Goal: Transaction & Acquisition: Purchase product/service

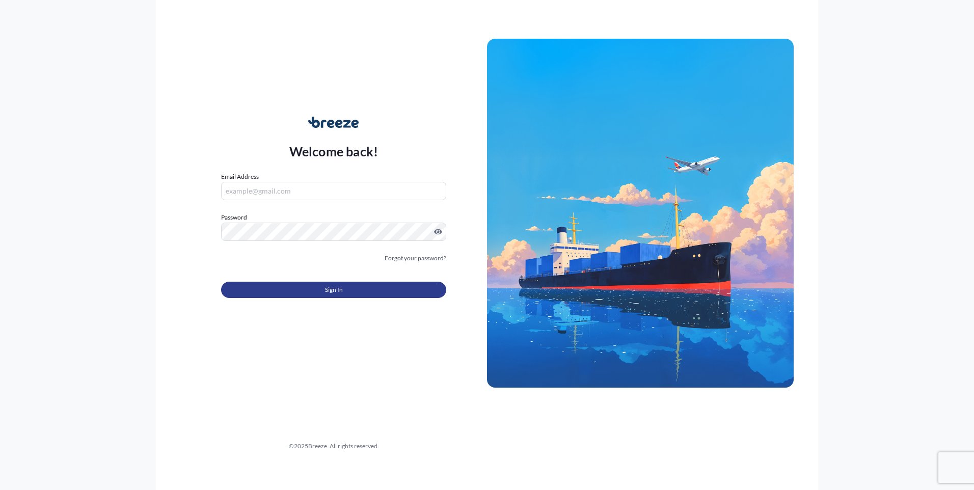
type input "[PERSON_NAME][EMAIL_ADDRESS][DOMAIN_NAME]"
click at [318, 284] on button "Sign In" at bounding box center [333, 290] width 225 height 16
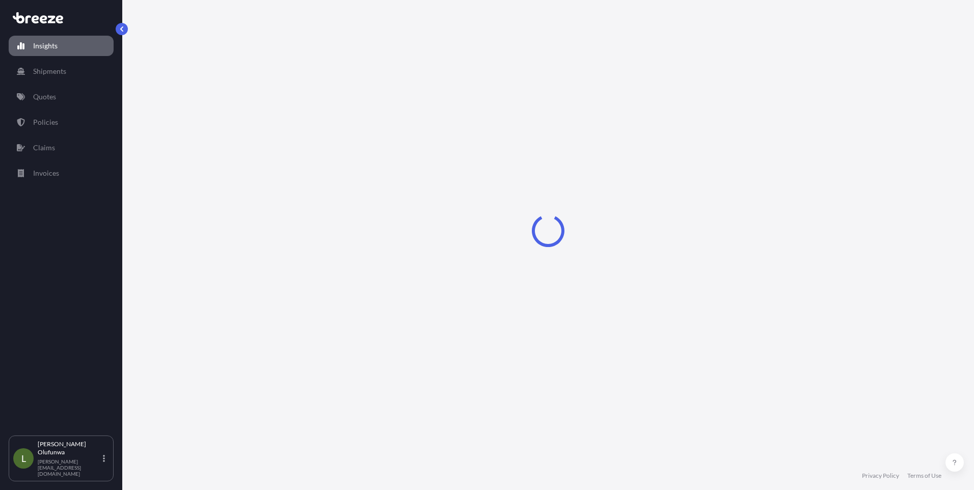
select select "2025"
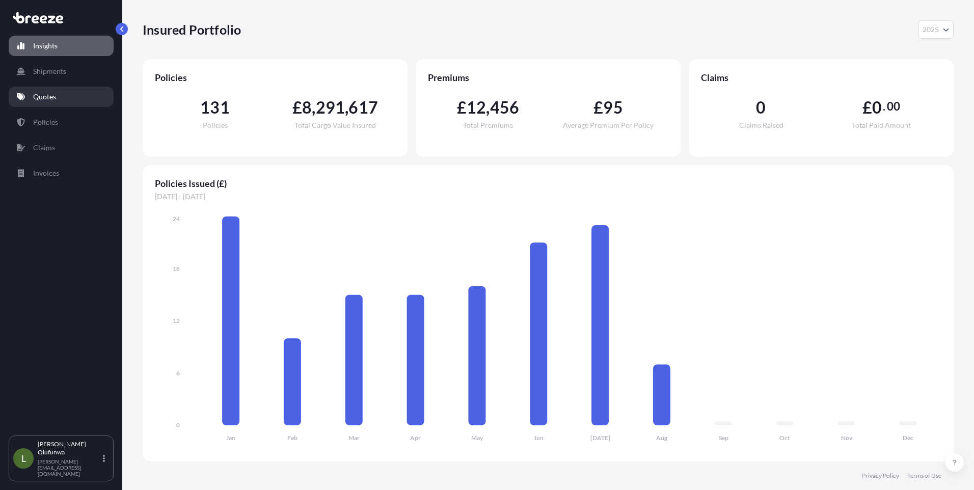
click at [48, 93] on p "Quotes" at bounding box center [44, 97] width 23 height 10
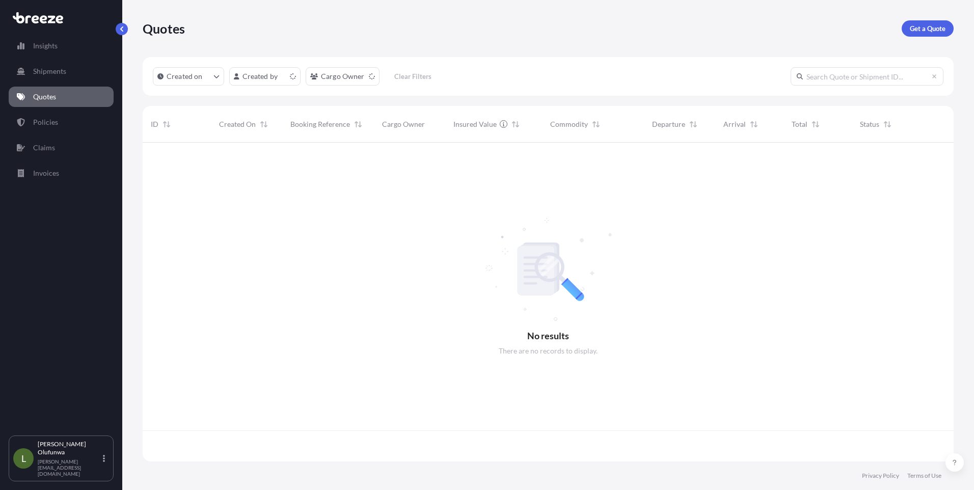
scroll to position [317, 804]
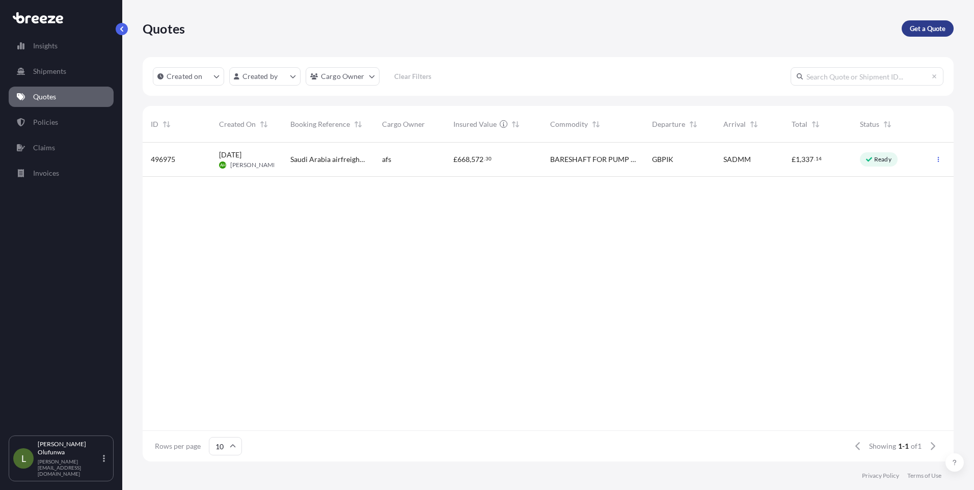
click at [916, 30] on p "Get a Quote" at bounding box center [928, 28] width 36 height 10
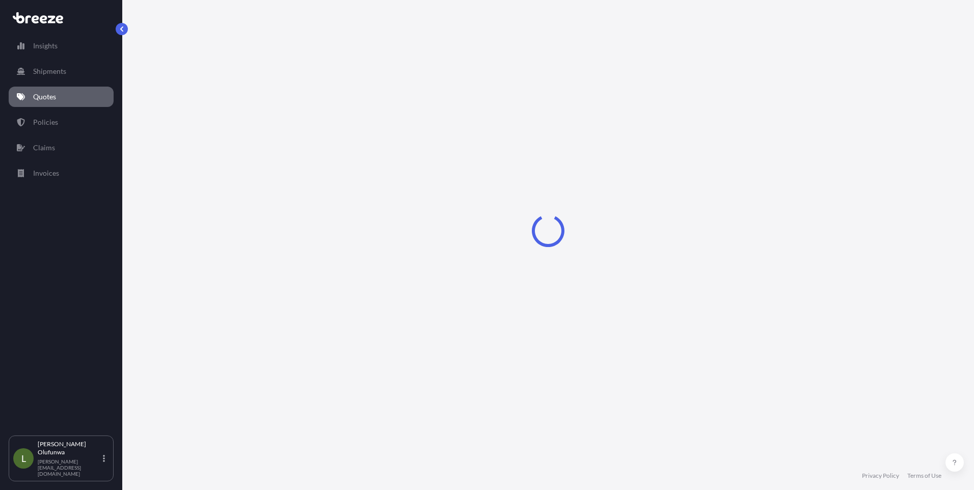
select select "Sea"
select select "1"
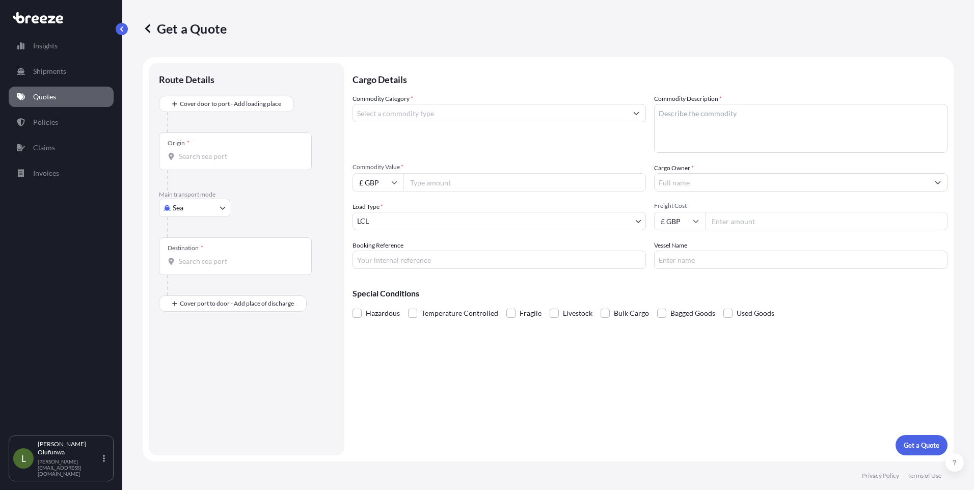
click at [208, 157] on input "Origin *" at bounding box center [239, 156] width 120 height 10
click at [239, 193] on span "CN YTN - Yantian Pt, [GEOGRAPHIC_DATA]" at bounding box center [263, 190] width 138 height 10
type input "CNYTN - Yantian Pt, [GEOGRAPHIC_DATA]"
click at [222, 264] on input "Destination *" at bounding box center [239, 265] width 120 height 10
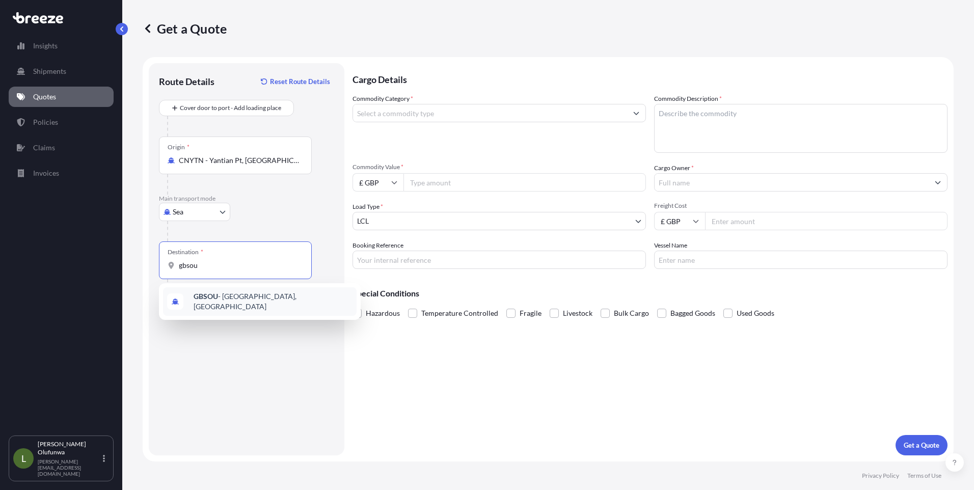
click at [222, 298] on span "GBSOU - [GEOGRAPHIC_DATA], [GEOGRAPHIC_DATA]" at bounding box center [273, 301] width 159 height 20
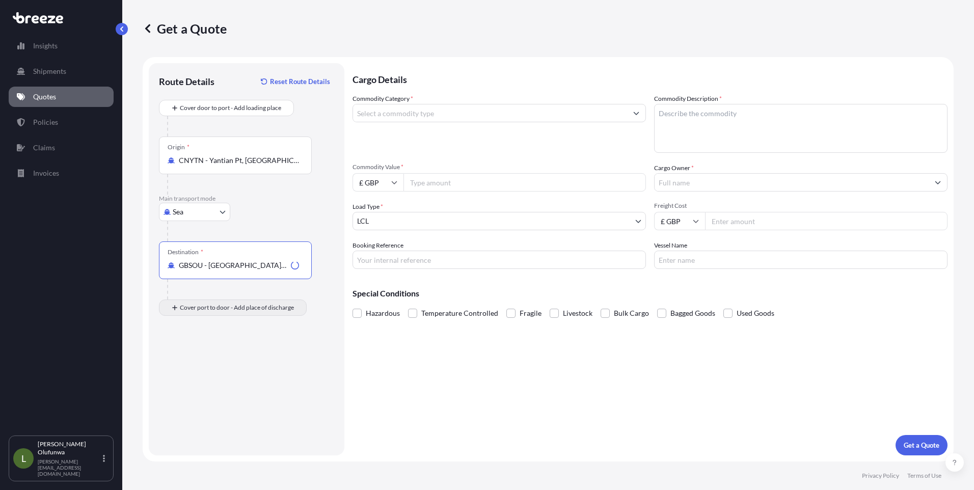
type input "GBSOU - [GEOGRAPHIC_DATA], [GEOGRAPHIC_DATA]"
click at [195, 350] on div "Place of Discharge" at bounding box center [192, 349] width 49 height 8
click at [195, 357] on input "Place of Discharge" at bounding box center [239, 362] width 120 height 10
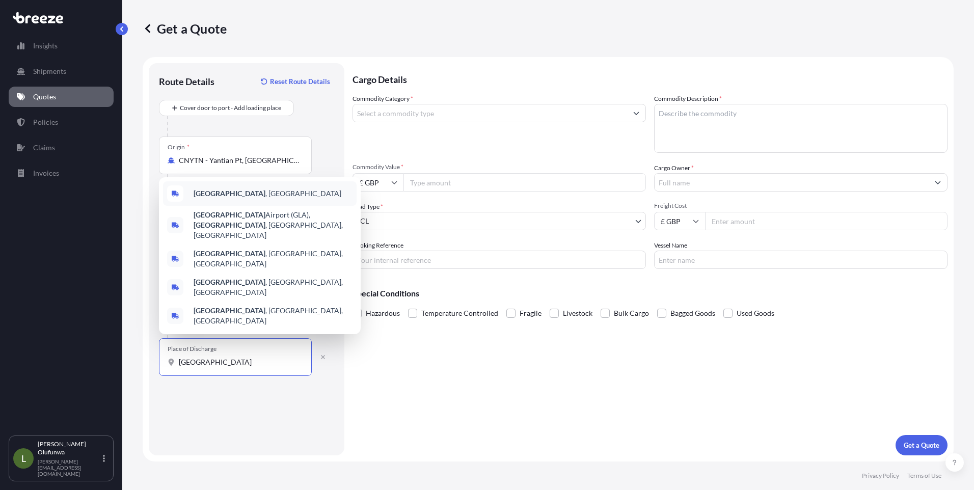
click at [213, 198] on b "[GEOGRAPHIC_DATA]" at bounding box center [230, 193] width 72 height 9
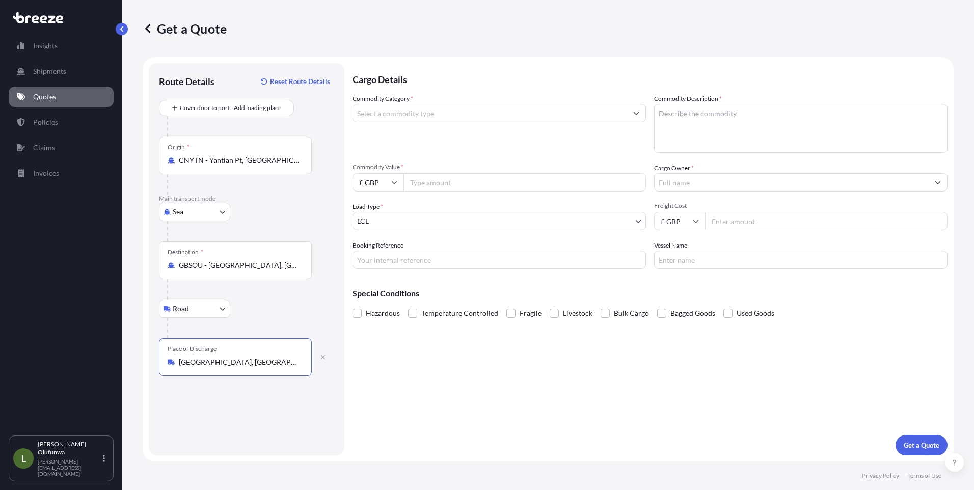
type input "[GEOGRAPHIC_DATA], [GEOGRAPHIC_DATA]"
click at [441, 111] on input "Commodity Category *" at bounding box center [490, 113] width 274 height 18
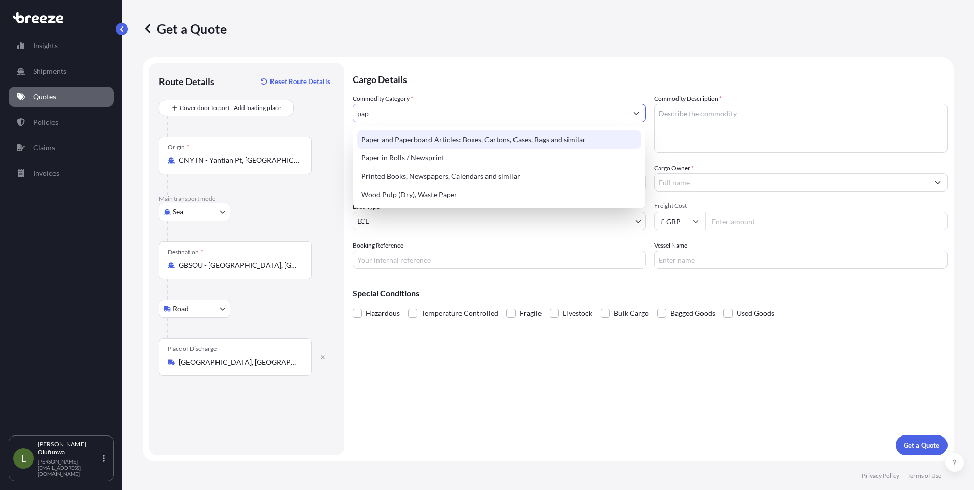
click at [452, 132] on div "Paper and Paperboard Articles: Boxes, Cartons, Cases, Bags and similar" at bounding box center [499, 139] width 284 height 18
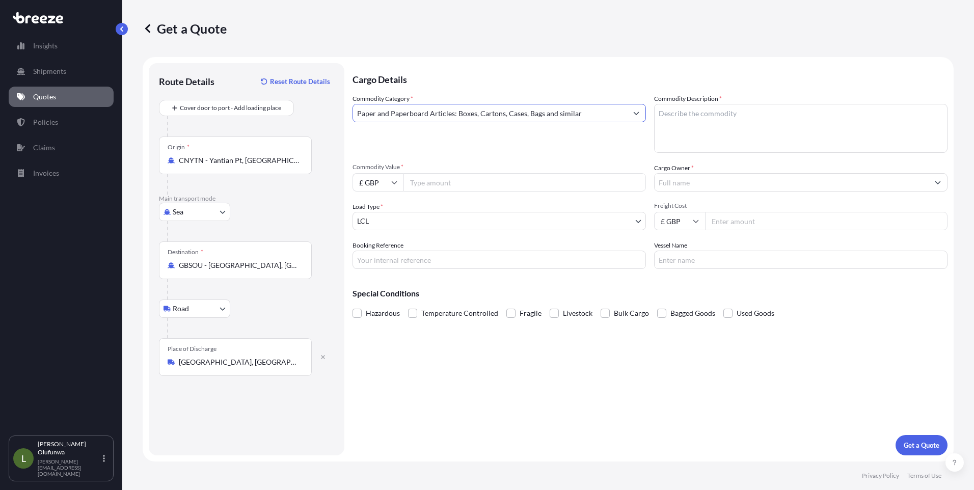
type input "Paper and Paperboard Articles: Boxes, Cartons, Cases, Bags and similar"
click at [784, 104] on textarea "Commodity Description *" at bounding box center [800, 128] width 293 height 49
click at [736, 109] on textarea "Commodity Description *" at bounding box center [800, 128] width 293 height 49
paste textarea "PACKAGING COMPONENTS"
type textarea "PACKAGING COMPONENTS"
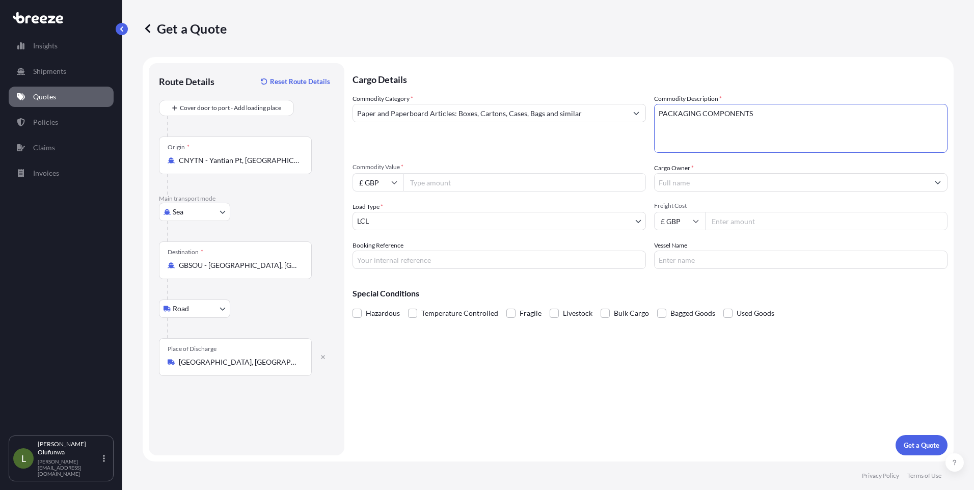
click at [387, 181] on input "£ GBP" at bounding box center [378, 182] width 51 height 18
click at [374, 248] on div "$ USD" at bounding box center [378, 253] width 43 height 19
type input "$ USD"
click at [680, 219] on input "£ GBP" at bounding box center [679, 221] width 51 height 18
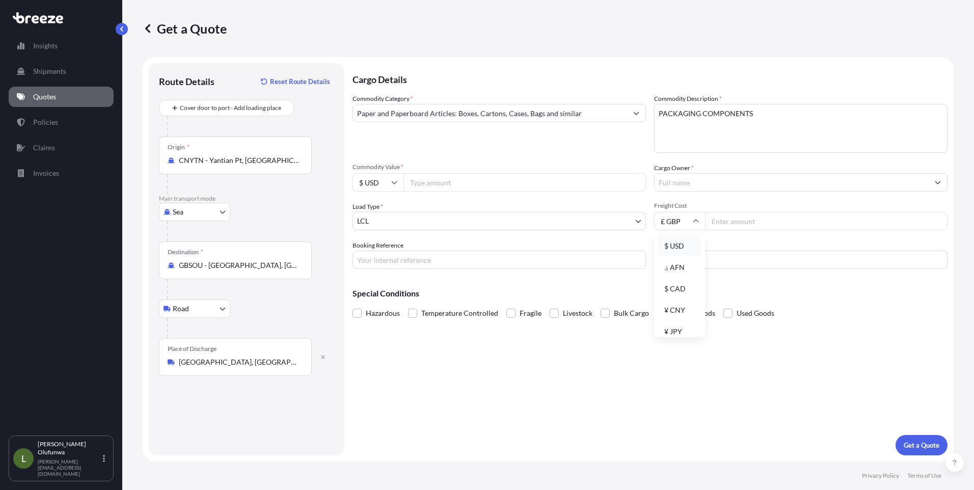
click at [676, 248] on div "$ USD" at bounding box center [679, 245] width 43 height 19
type input "$ USD"
click at [487, 184] on input "Commodity Value *" at bounding box center [525, 182] width 243 height 18
click at [436, 192] on div "Commodity Category * Paper and Paperboard Articles: Boxes, Cartons, Cases, Bags…" at bounding box center [650, 181] width 595 height 175
click at [437, 188] on input "Commodity Value *" at bounding box center [525, 182] width 243 height 18
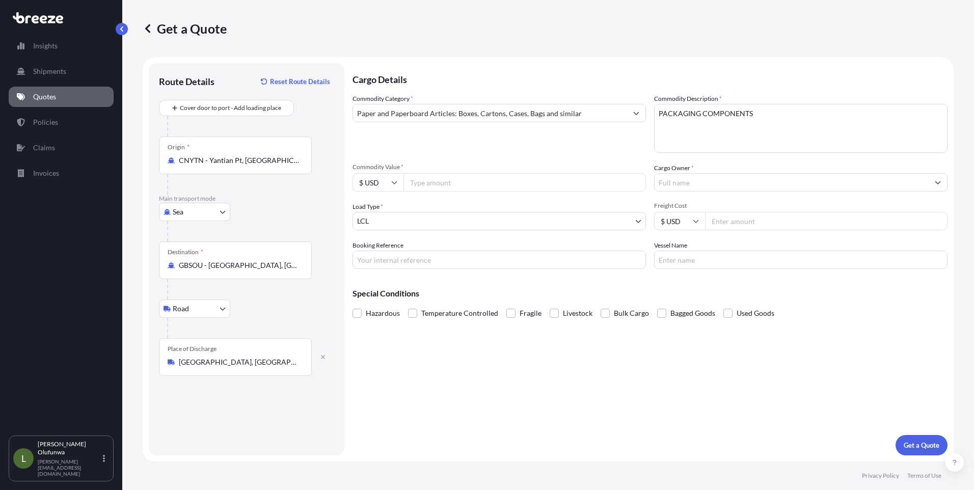
paste input "81463.79"
type input "81463.79"
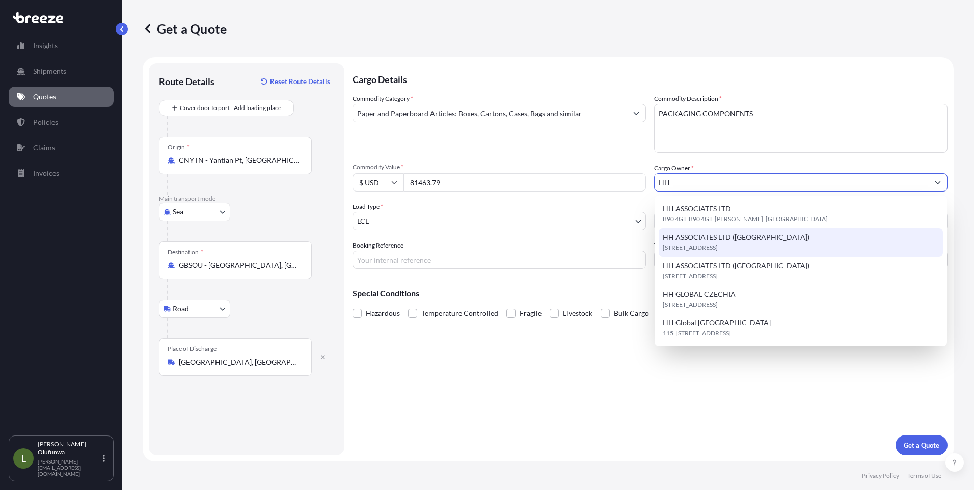
click at [712, 240] on span "HH ASSOCIATES LTD ([GEOGRAPHIC_DATA])" at bounding box center [736, 237] width 147 height 10
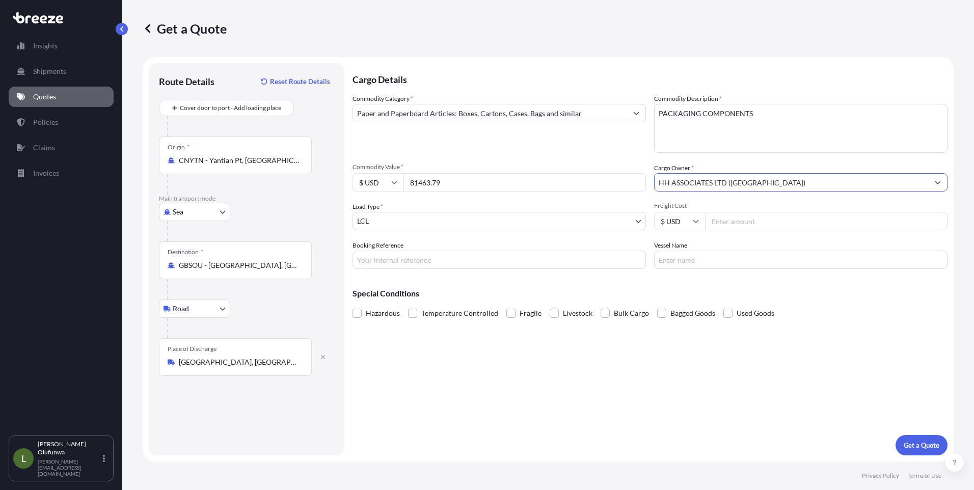
type input "HH ASSOCIATES LTD ([GEOGRAPHIC_DATA])"
click at [412, 219] on body "15 options available. 2 options available. 0 options available. 5 options avail…" at bounding box center [487, 245] width 974 height 490
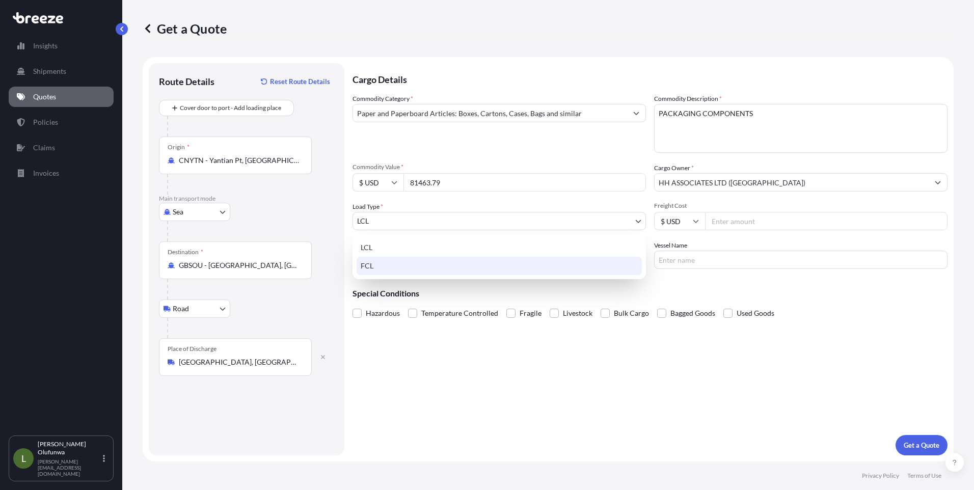
click at [379, 267] on div "FCL" at bounding box center [499, 266] width 285 height 18
select select "2"
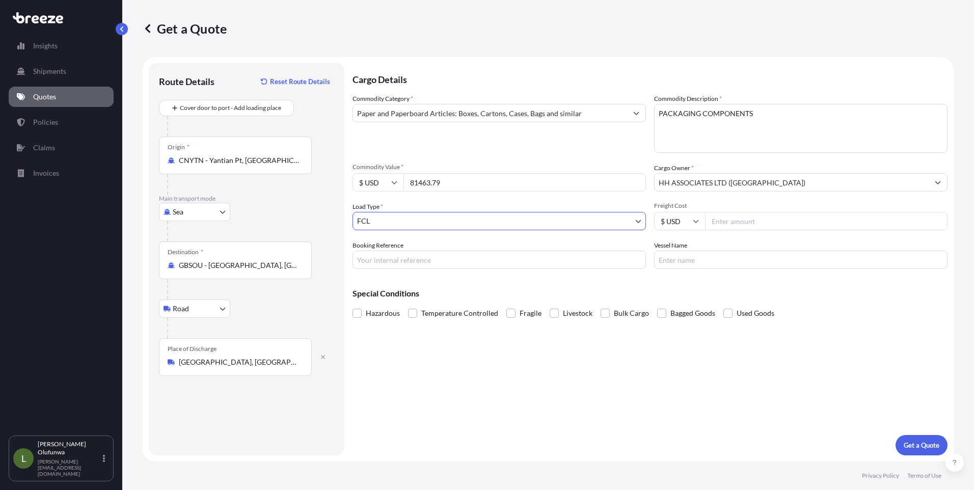
click at [748, 222] on input "Freight Cost" at bounding box center [826, 221] width 243 height 18
click at [746, 221] on input "Freight Cost" at bounding box center [826, 221] width 243 height 18
paste input "4163"
type input "4163"
click at [419, 261] on input "Booking Reference" at bounding box center [499, 260] width 293 height 18
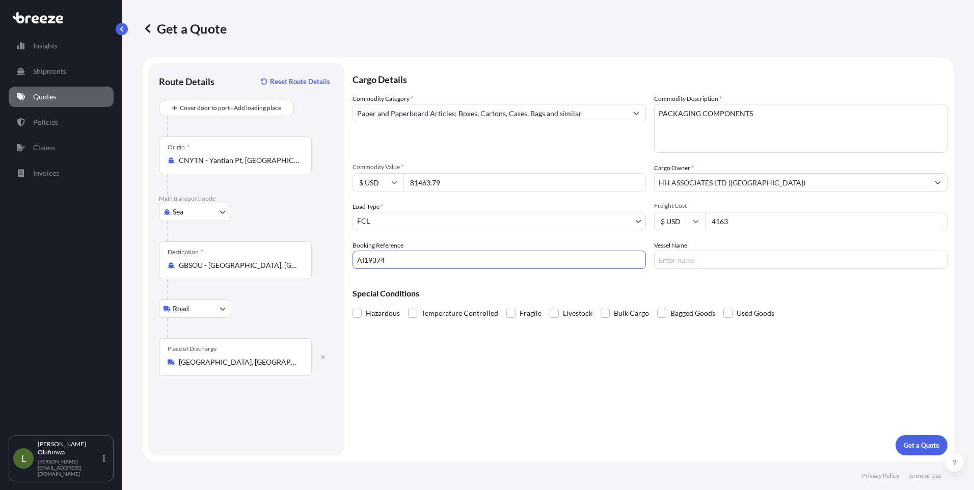
type input "AI19374"
click at [763, 262] on input "Vessel Name" at bounding box center [800, 260] width 293 height 18
type input "YM TUTORIAL"
click at [915, 444] on p "Get a Quote" at bounding box center [922, 445] width 36 height 10
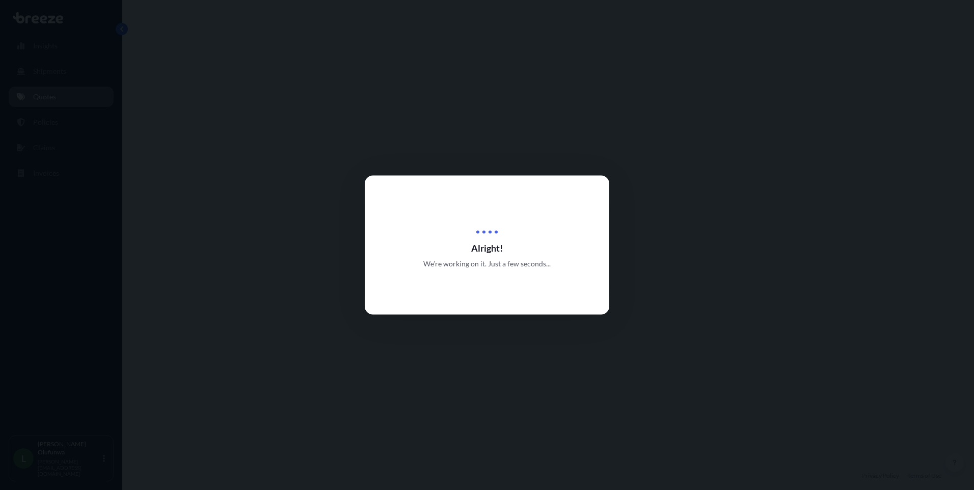
select select "Sea"
select select "Road"
select select "2"
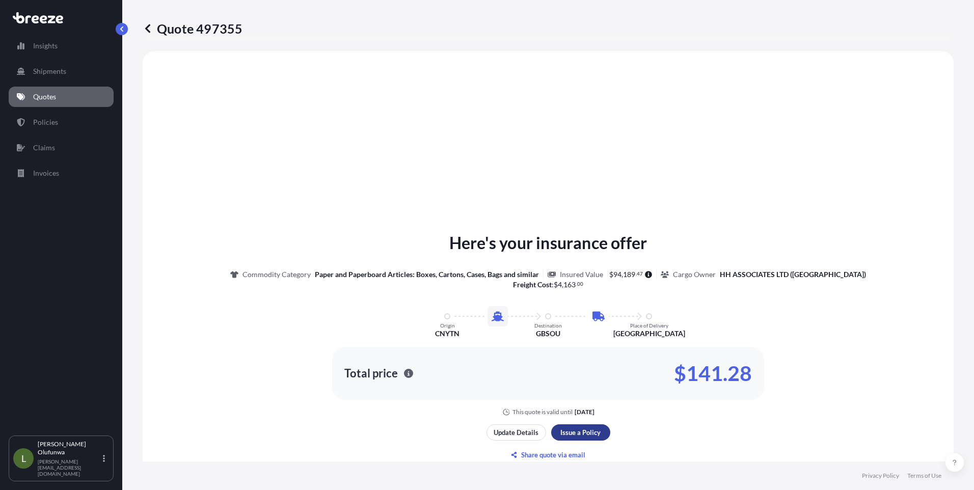
scroll to position [1176, 0]
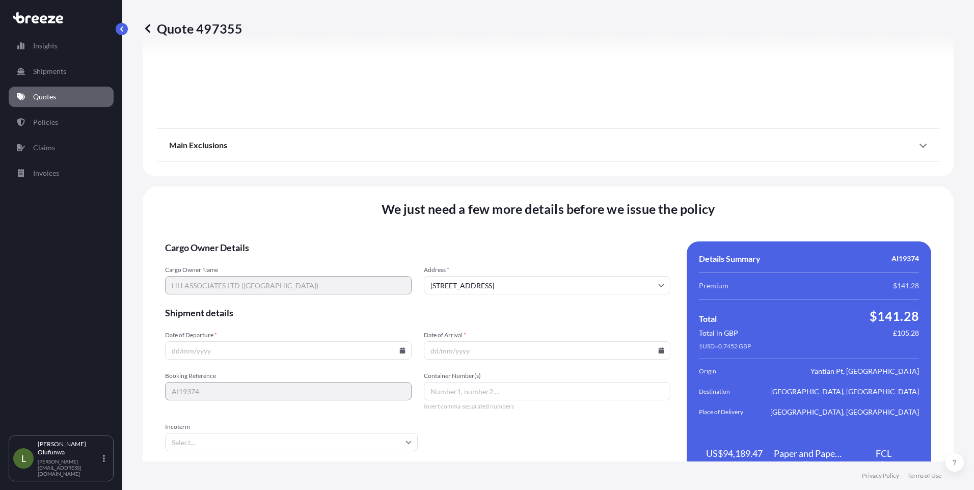
click at [400, 352] on icon at bounding box center [403, 350] width 6 height 6
click at [266, 260] on button "13" at bounding box center [263, 260] width 16 height 16
type input "[DATE]"
click at [659, 348] on icon at bounding box center [662, 350] width 6 height 6
click at [609, 177] on button at bounding box center [613, 179] width 16 height 16
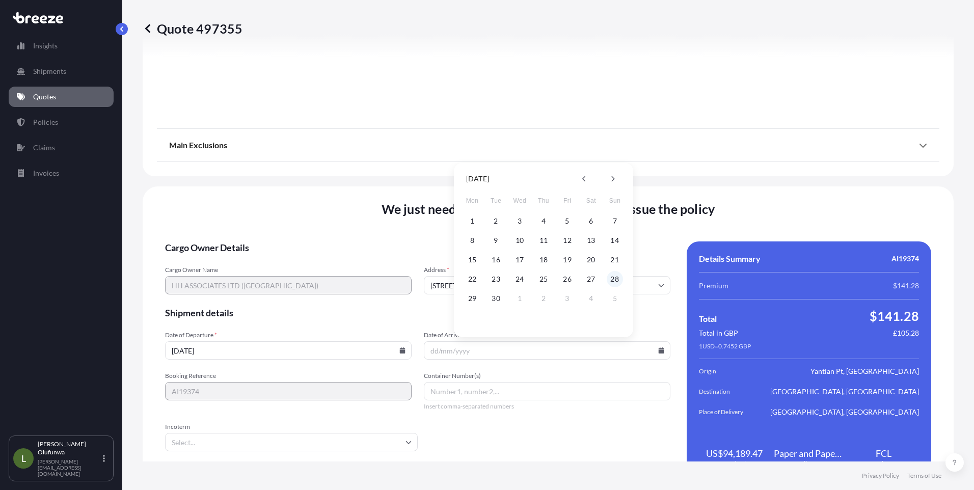
click at [619, 277] on button "28" at bounding box center [615, 279] width 16 height 16
type input "[DATE]"
click at [482, 391] on input "Container Number(s)" at bounding box center [547, 391] width 247 height 18
click at [497, 397] on input "Container Number(s)" at bounding box center [547, 391] width 247 height 18
paste input "TGBU6473201"
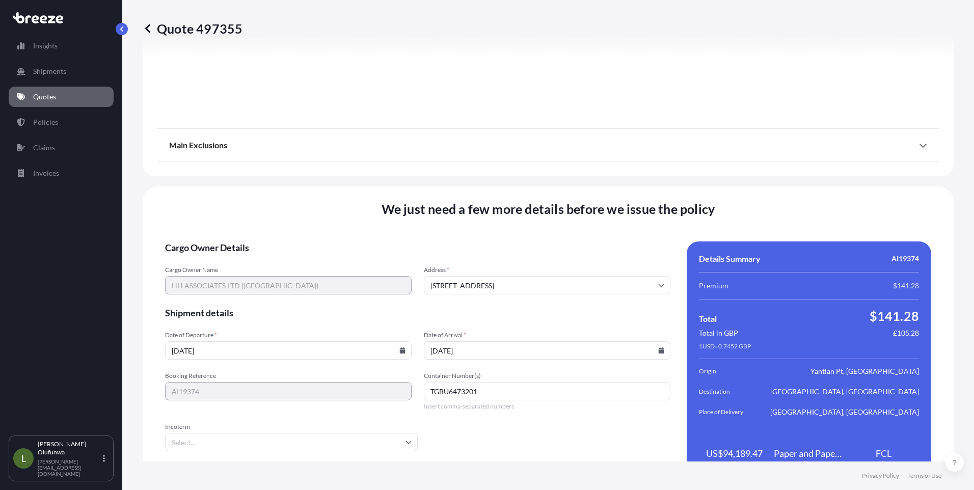
type input "TGBU6473201"
click at [406, 447] on input "Incoterm" at bounding box center [291, 442] width 253 height 18
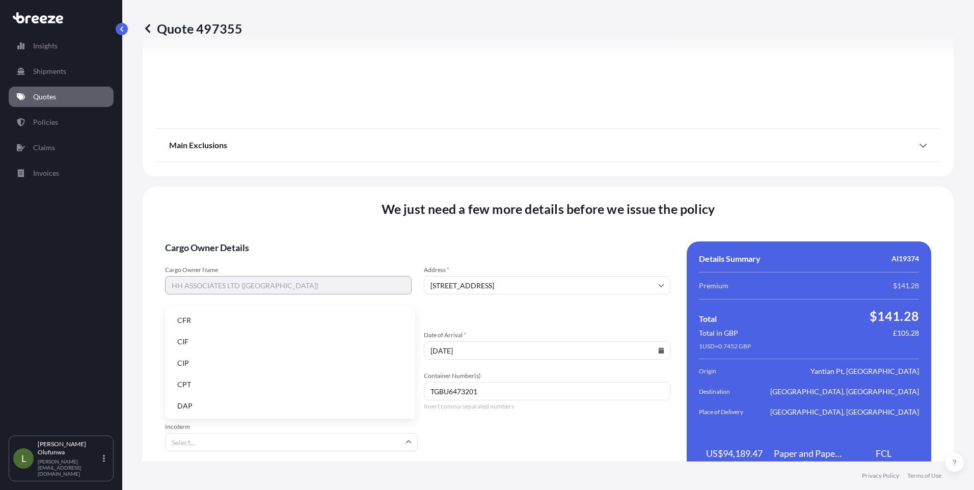
scroll to position [129, 0]
click at [186, 405] on li "FOB" at bounding box center [290, 404] width 242 height 19
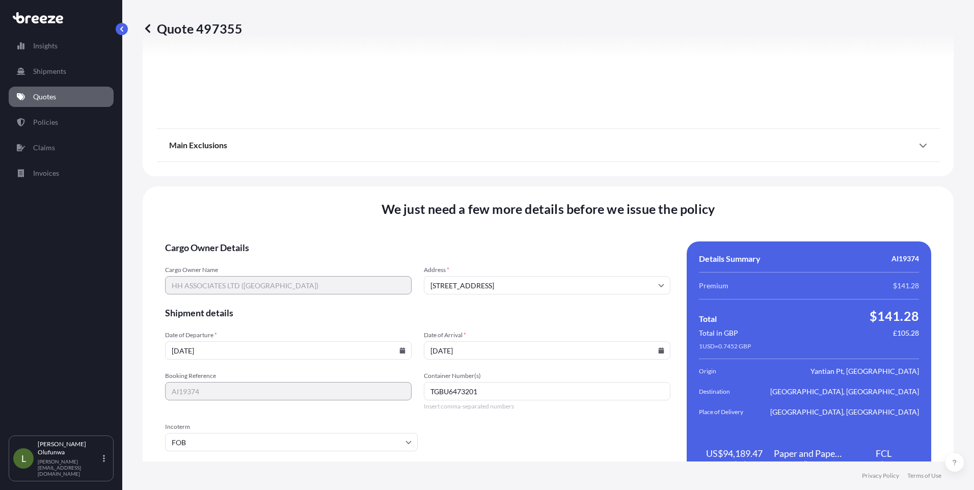
scroll to position [1209, 0]
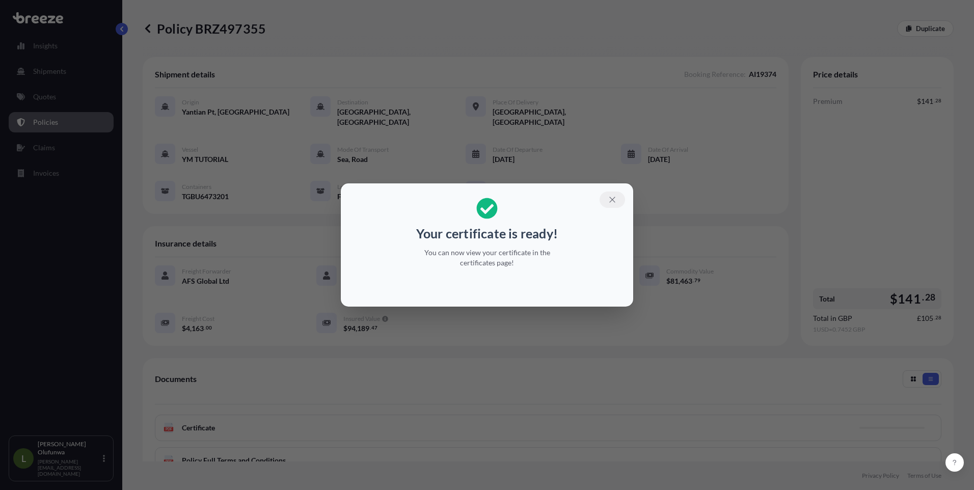
click at [610, 200] on icon "button" at bounding box center [612, 199] width 9 height 9
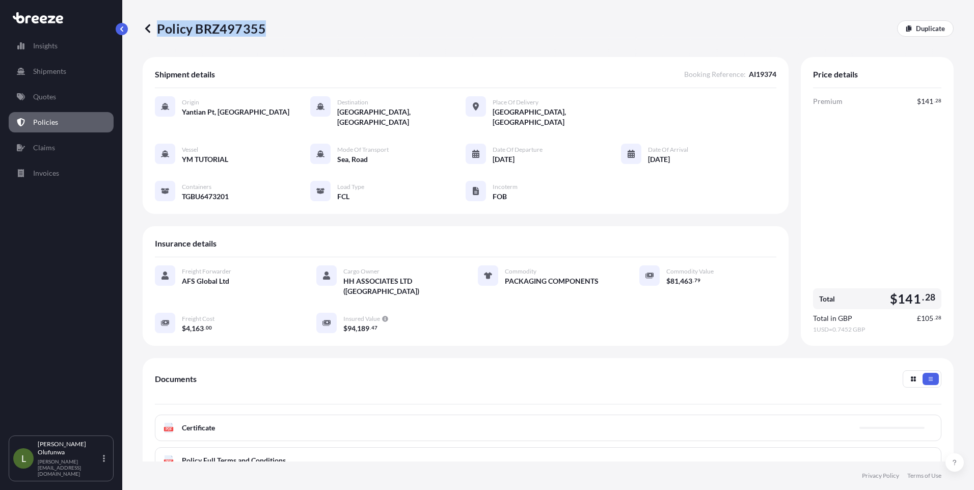
drag, startPoint x: 282, startPoint y: 31, endPoint x: 264, endPoint y: 28, distance: 18.1
click at [264, 28] on div "Policy BRZ497355 Duplicate" at bounding box center [548, 28] width 811 height 16
copy p "Policy BRZ497355"
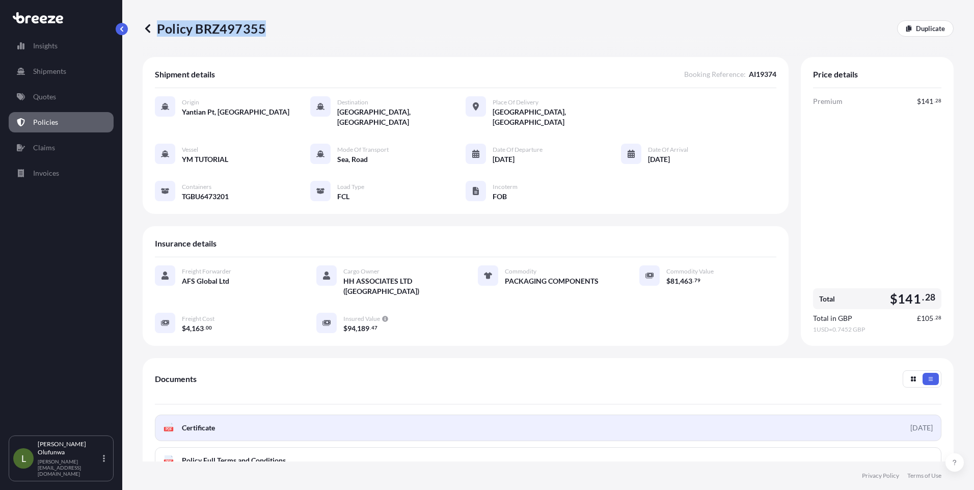
click at [217, 415] on link "PDF Certificate [DATE]" at bounding box center [548, 428] width 787 height 26
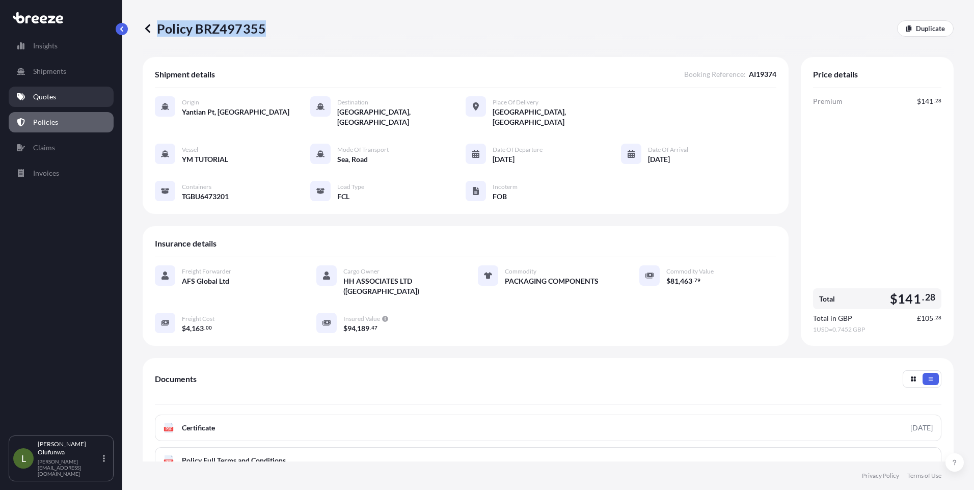
click at [43, 95] on p "Quotes" at bounding box center [44, 97] width 23 height 10
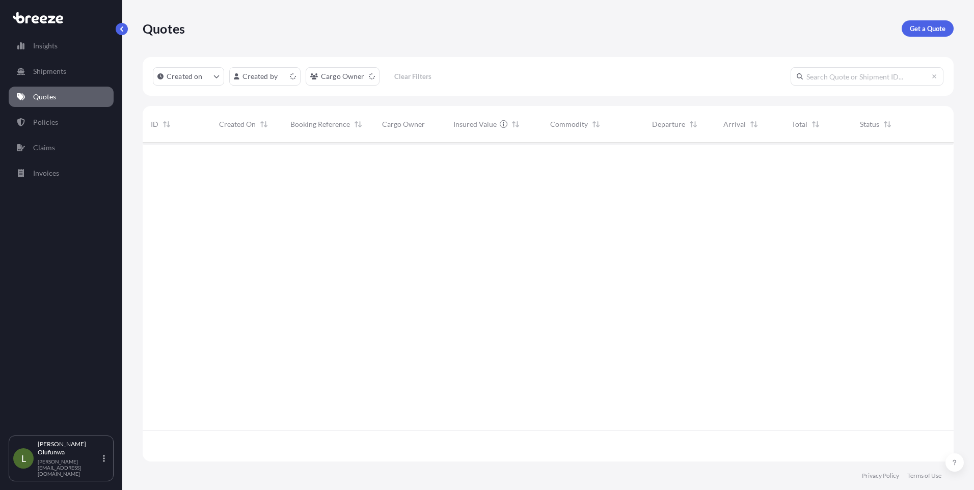
scroll to position [317, 804]
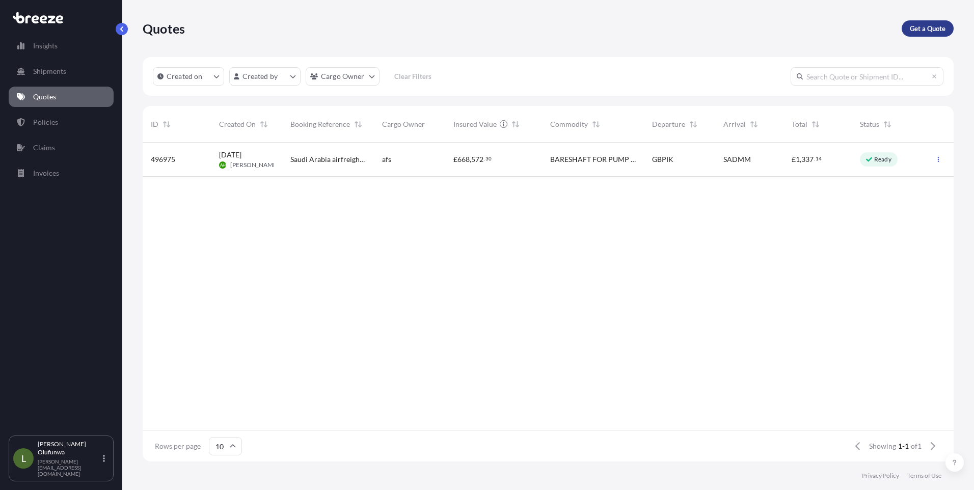
click at [923, 26] on p "Get a Quote" at bounding box center [928, 28] width 36 height 10
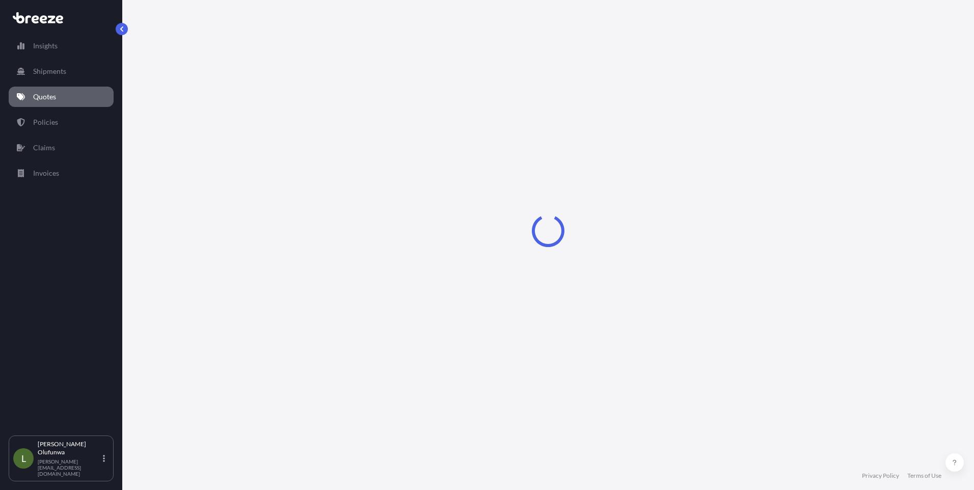
select select "Sea"
select select "1"
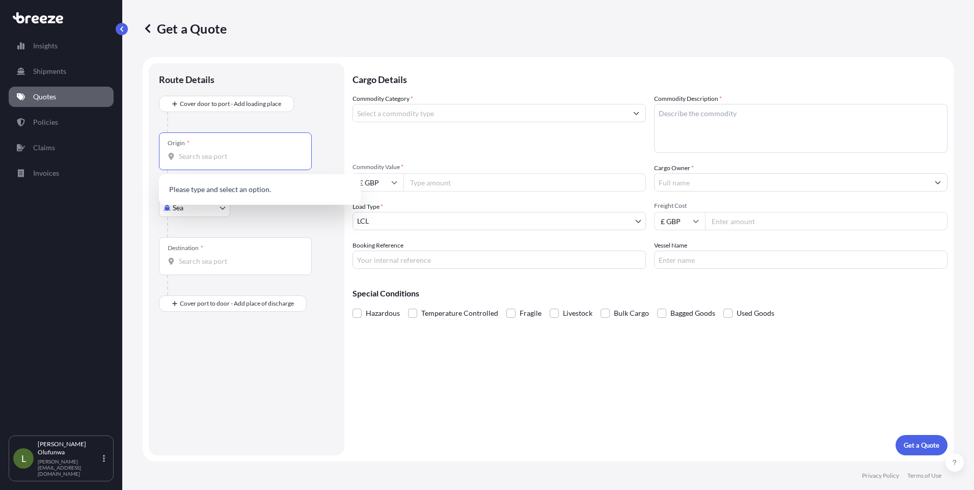
click at [232, 155] on input "Origin *" at bounding box center [239, 156] width 120 height 10
click at [267, 189] on span "CN YTN - Yantian Pt, [GEOGRAPHIC_DATA]" at bounding box center [263, 190] width 138 height 10
type input "CNYTN - Yantian Pt, [GEOGRAPHIC_DATA]"
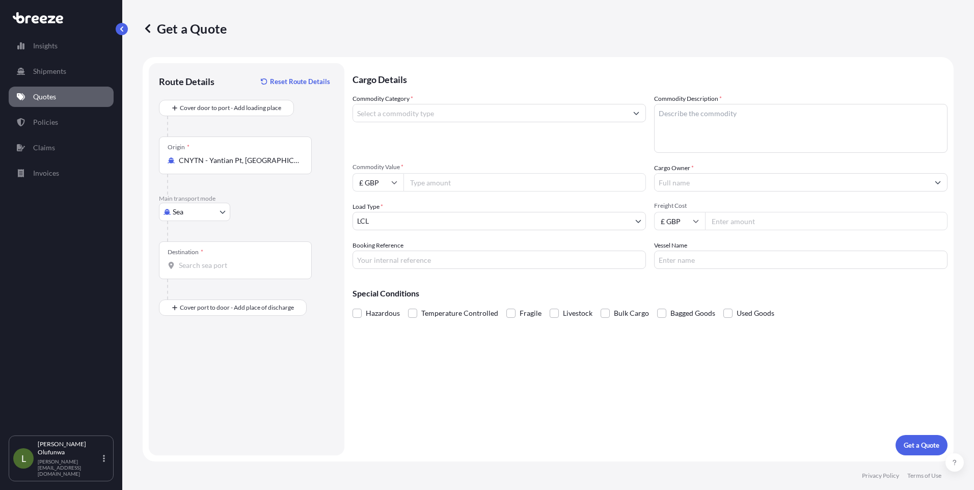
click at [236, 260] on div "Destination *" at bounding box center [235, 261] width 153 height 38
click at [236, 260] on input "Destination *" at bounding box center [239, 265] width 120 height 10
type input "G"
click at [236, 295] on span "GBFXT - Felixstowe, [GEOGRAPHIC_DATA]" at bounding box center [262, 299] width 137 height 10
type input "GBFXT - Felixstowe, [GEOGRAPHIC_DATA]"
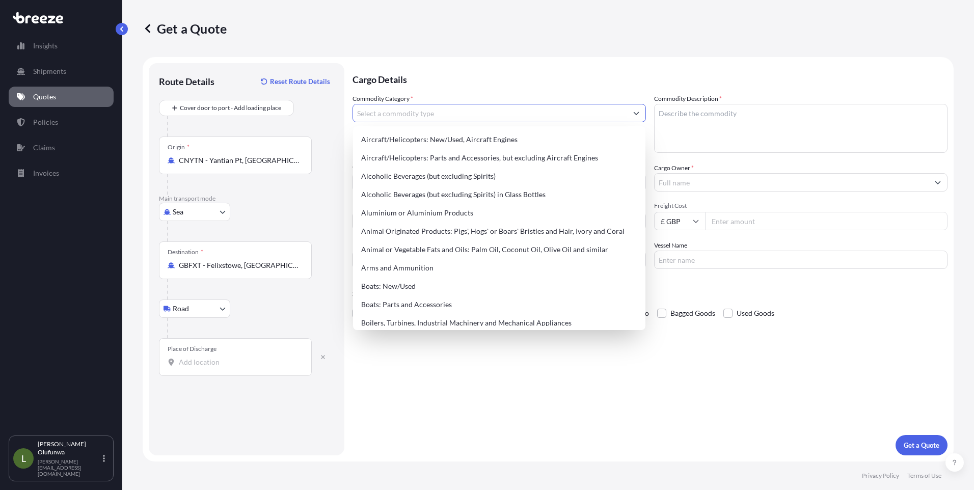
click at [421, 116] on input "Commodity Category *" at bounding box center [490, 113] width 274 height 18
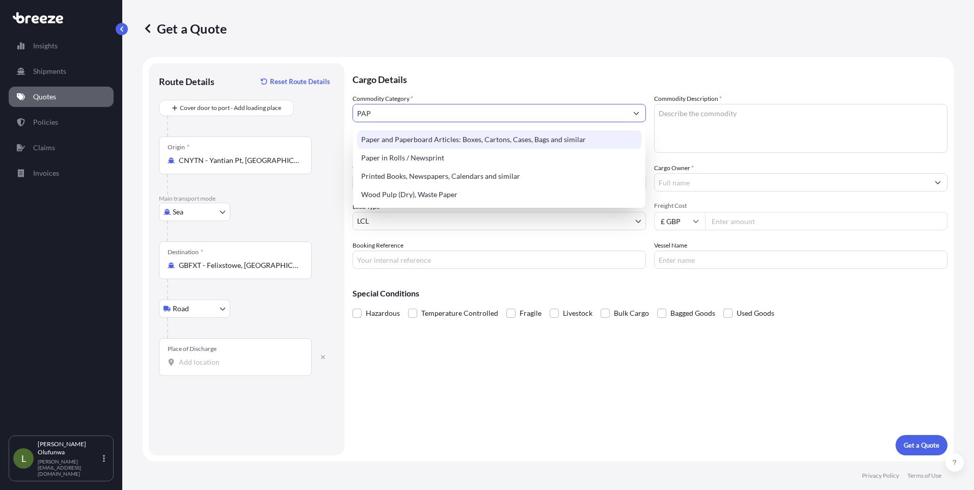
click at [421, 139] on div "Paper and Paperboard Articles: Boxes, Cartons, Cases, Bags and similar" at bounding box center [499, 139] width 284 height 18
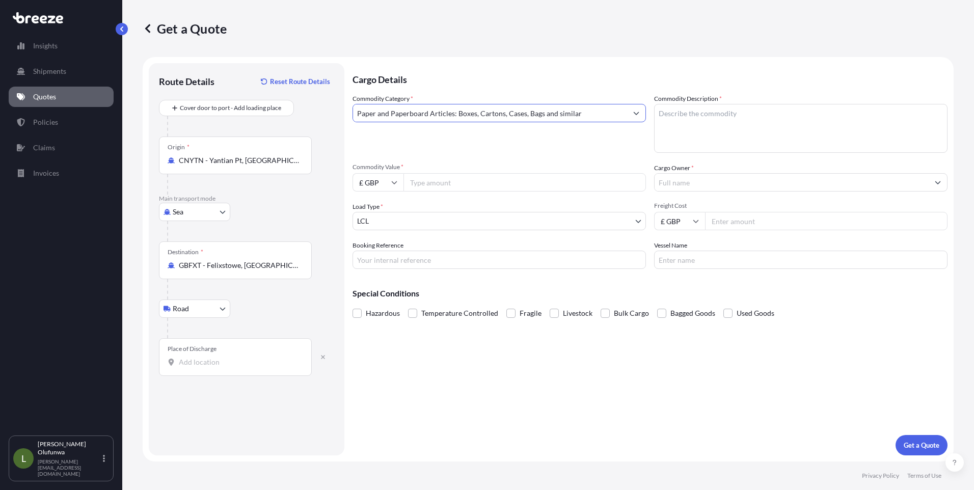
type input "Paper and Paperboard Articles: Boxes, Cartons, Cases, Bags and similar"
click at [740, 116] on textarea "Commodity Description *" at bounding box center [800, 128] width 293 height 49
click at [712, 115] on textarea "Commodity Description *" at bounding box center [800, 128] width 293 height 49
type textarea "PACKAGING COMPONENTS"
click at [389, 181] on input "£ GBP" at bounding box center [378, 182] width 51 height 18
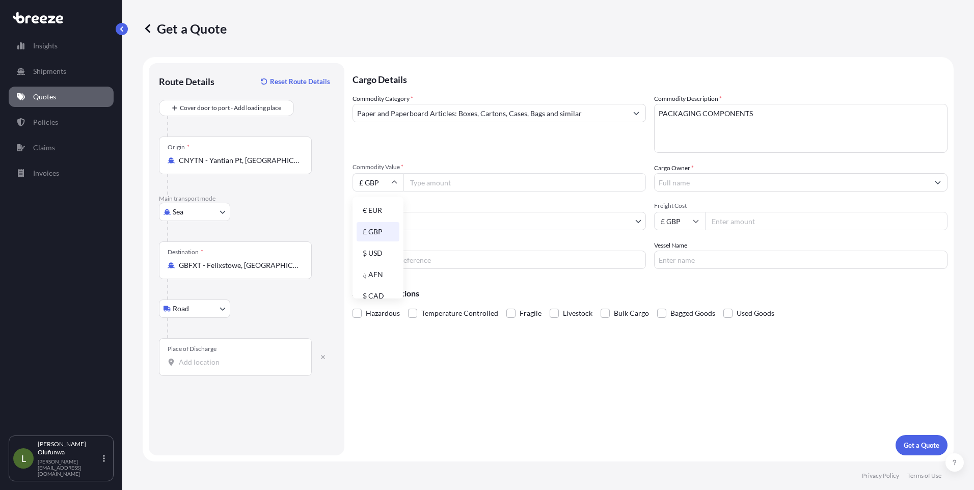
scroll to position [97, 0]
click at [366, 287] on div "$ HKD" at bounding box center [378, 284] width 43 height 19
type input "$ HKD"
click at [407, 255] on input "Booking Reference" at bounding box center [499, 260] width 293 height 18
click at [445, 177] on input "Commodity Value *" at bounding box center [525, 182] width 243 height 18
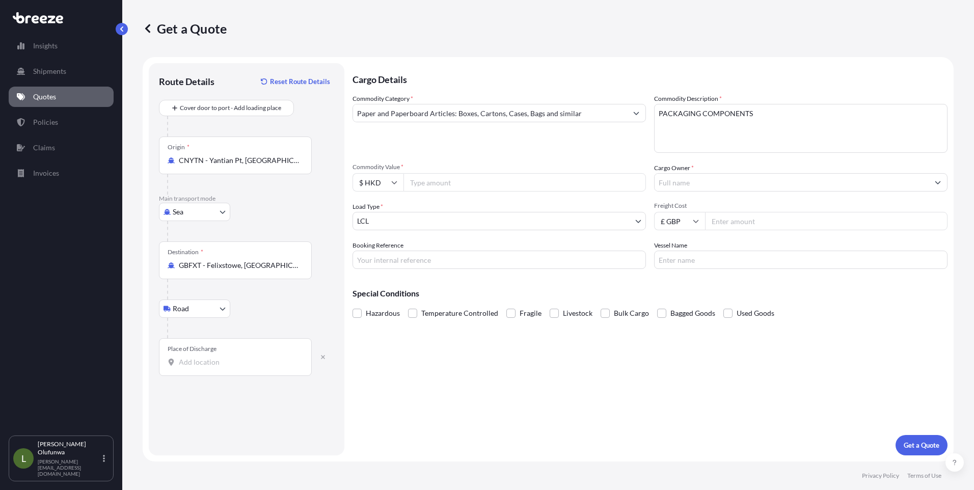
paste input "603288.00"
type input "603288.00"
click at [684, 221] on input "£ GBP" at bounding box center [679, 221] width 51 height 18
click at [675, 289] on div "$ USD" at bounding box center [679, 291] width 43 height 19
type input "$ USD"
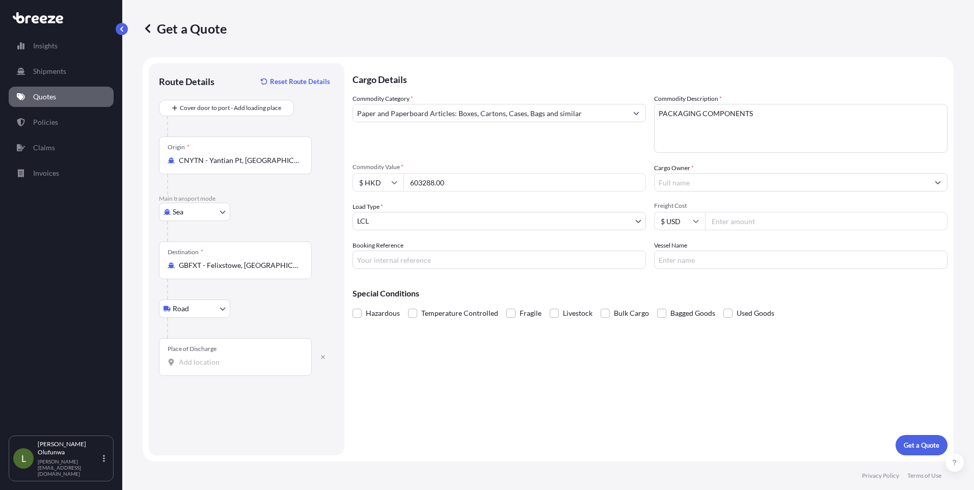
click at [728, 228] on input "Freight Cost" at bounding box center [826, 221] width 243 height 18
type input "8000.00"
click at [466, 258] on input "Booking Reference" at bounding box center [499, 260] width 293 height 18
type input "AI19530"
click at [679, 262] on input "Vessel Name" at bounding box center [800, 260] width 293 height 18
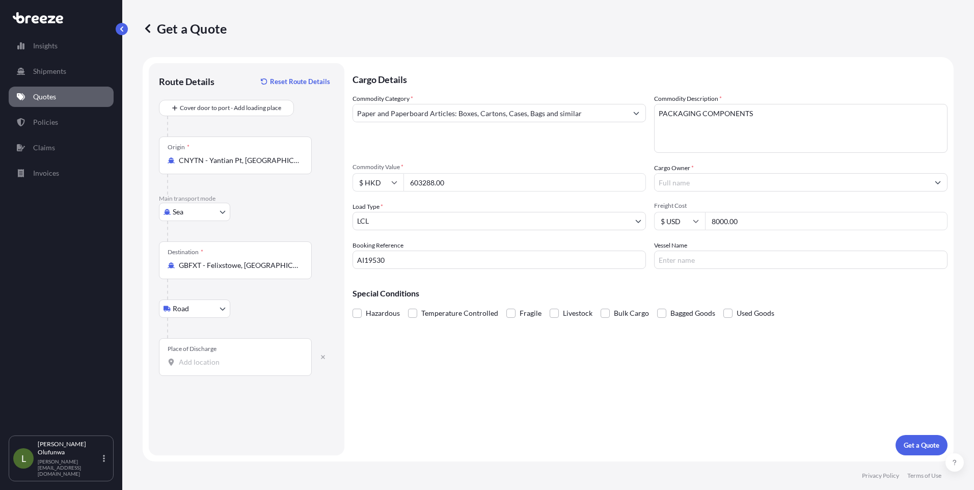
click at [710, 261] on input "Vessel Name" at bounding box center [800, 260] width 293 height 18
paste input "OOCL GDYNIA"
type input "OOCL GDYNIA"
click at [921, 444] on p "Get a Quote" at bounding box center [922, 445] width 36 height 10
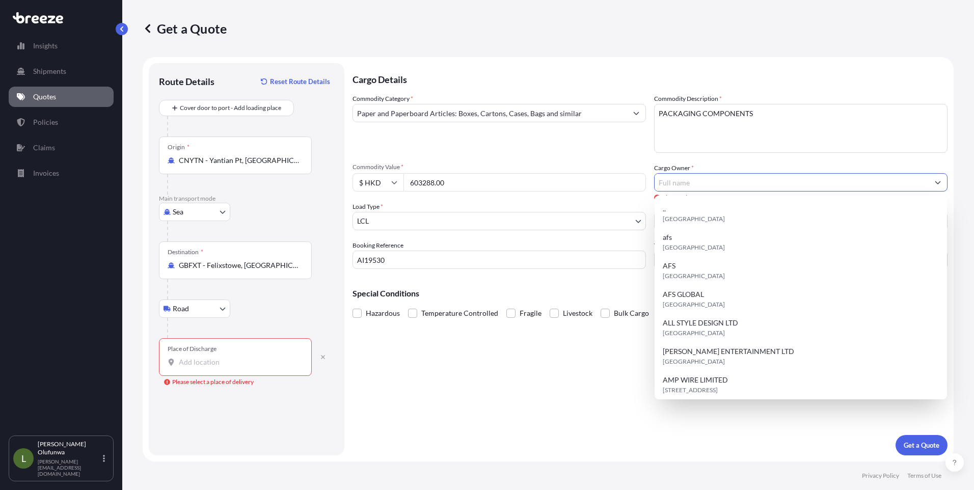
click at [685, 183] on input "Cargo Owner *" at bounding box center [792, 182] width 274 height 18
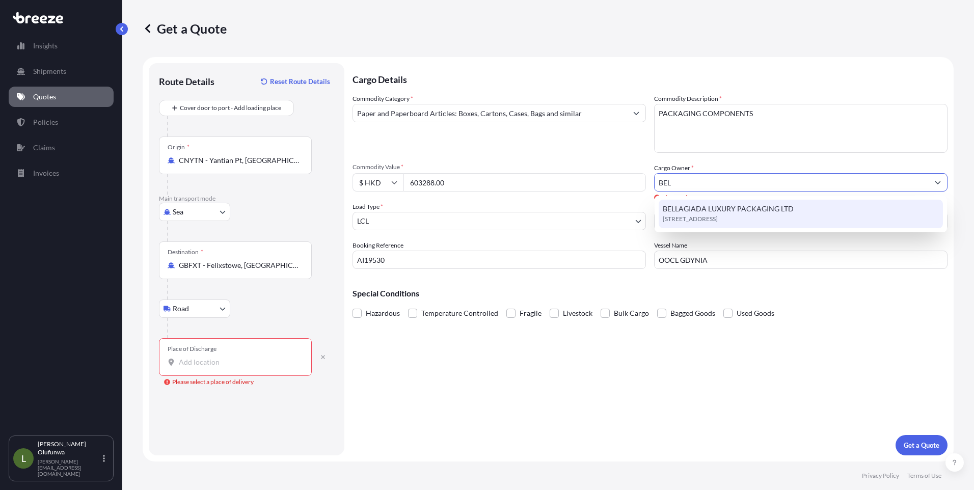
click at [713, 216] on span "[STREET_ADDRESS]" at bounding box center [690, 219] width 55 height 10
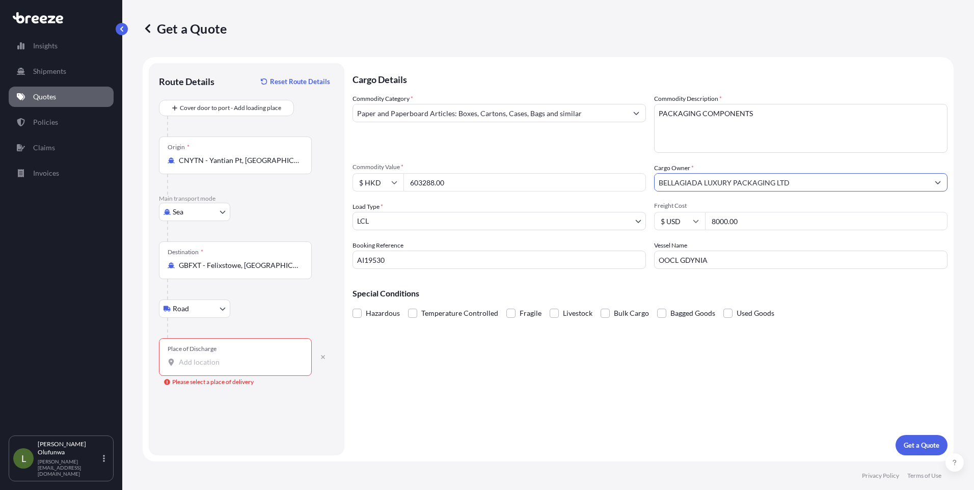
type input "BELLAGIADA LUXURY PACKAGING LTD"
click at [224, 367] on input "Place of Discharge Please select a place of delivery" at bounding box center [239, 362] width 120 height 10
click at [217, 312] on body "0 options available. Insights Shipments Quotes Policies Claims Invoices L [PERS…" at bounding box center [487, 245] width 974 height 490
click at [322, 356] on icon "button" at bounding box center [323, 357] width 4 height 4
click at [401, 218] on body "Insights Shipments Quotes Policies Claims Invoices L [PERSON_NAME] Olufunwa [PE…" at bounding box center [487, 245] width 974 height 490
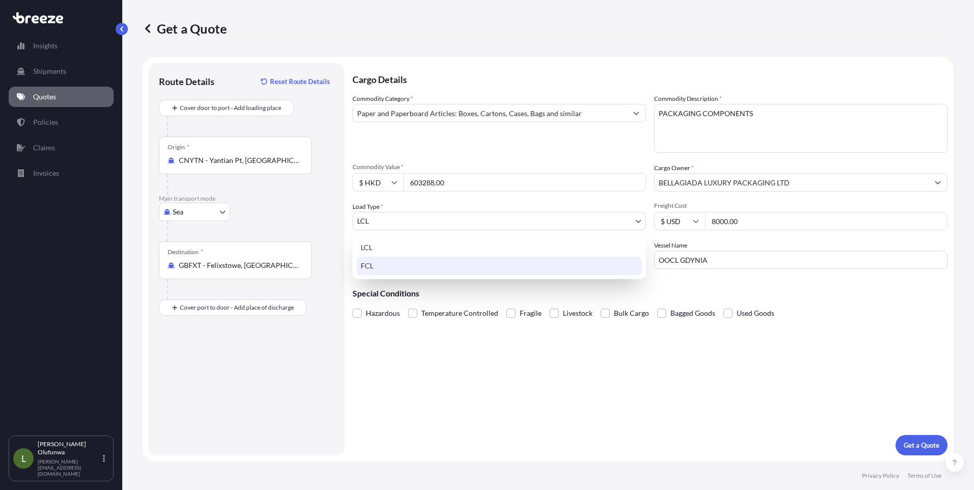
click at [383, 265] on div "FCL" at bounding box center [499, 266] width 285 height 18
select select "2"
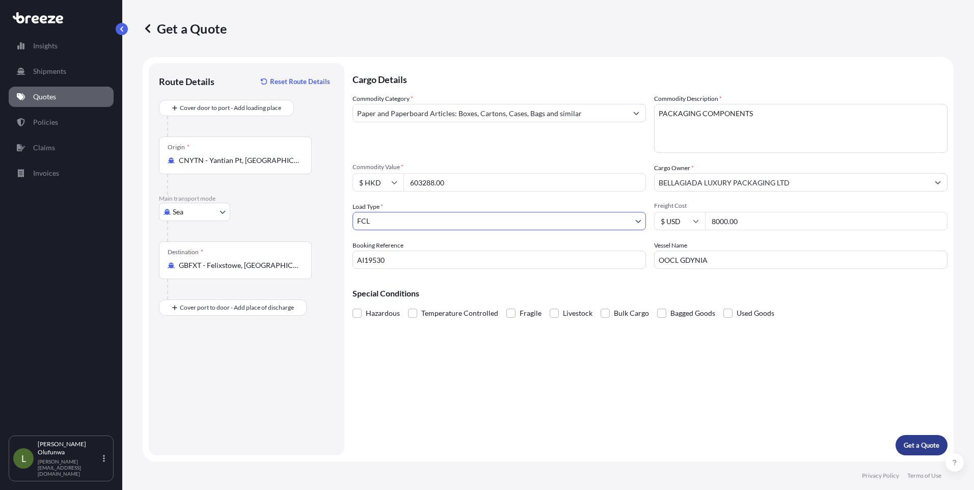
click at [911, 446] on p "Get a Quote" at bounding box center [922, 445] width 36 height 10
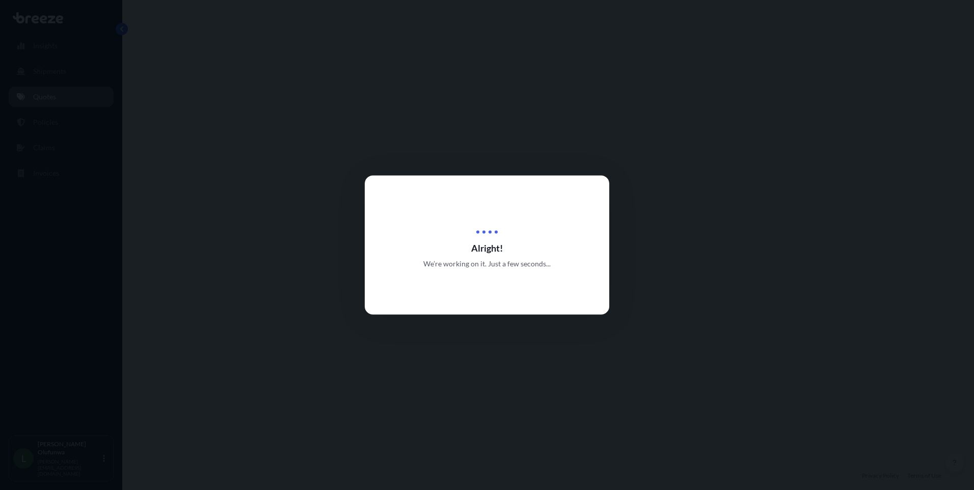
select select "Sea"
select select "2"
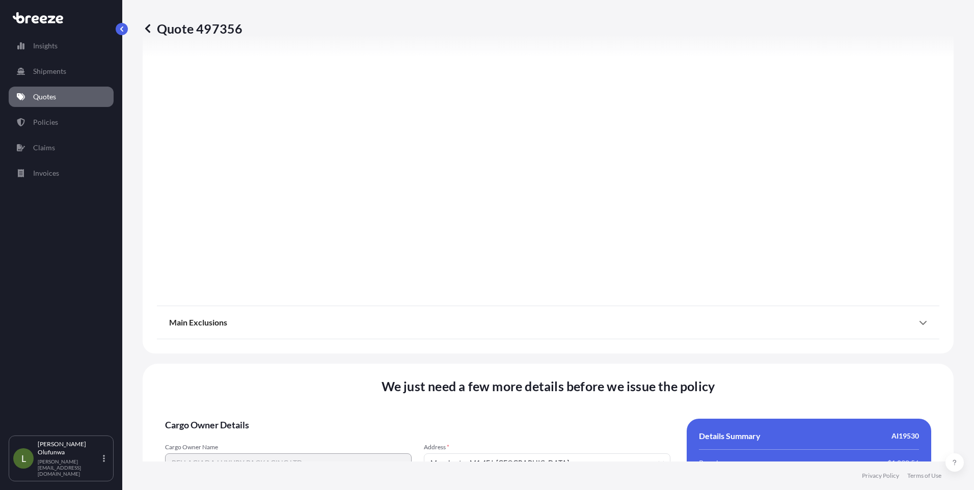
scroll to position [1127, 0]
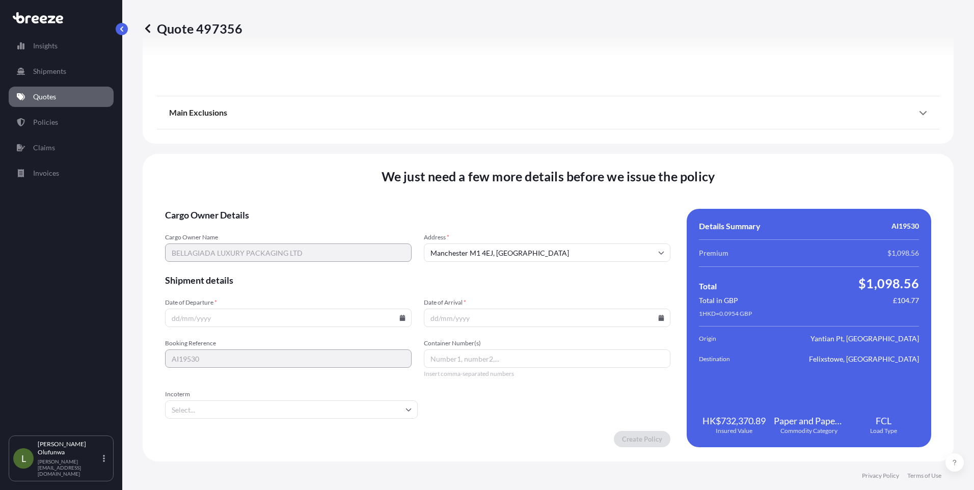
click at [400, 316] on icon at bounding box center [403, 318] width 6 height 6
click at [288, 208] on button "7" at bounding box center [287, 208] width 16 height 16
type input "[DATE]"
click at [659, 317] on icon at bounding box center [662, 318] width 6 height 6
click at [613, 149] on button at bounding box center [613, 146] width 16 height 16
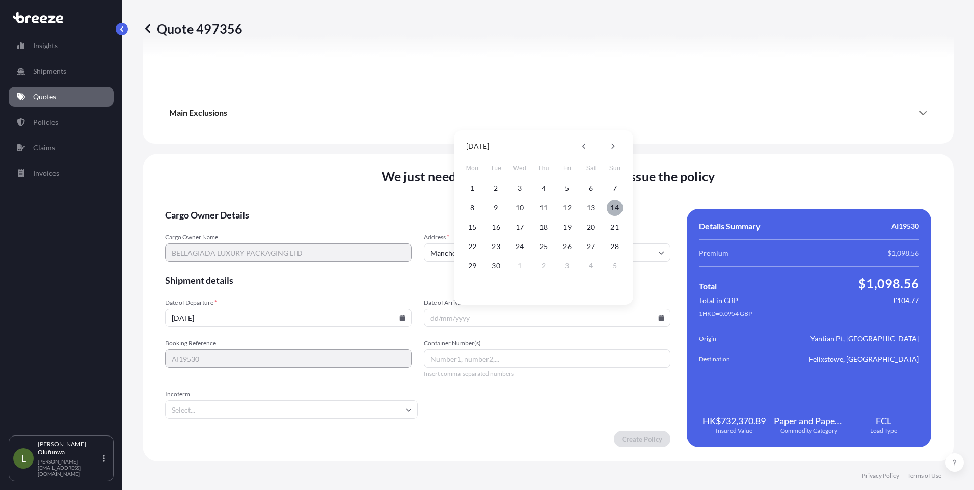
click at [617, 210] on button "14" at bounding box center [615, 208] width 16 height 16
type input "[DATE]"
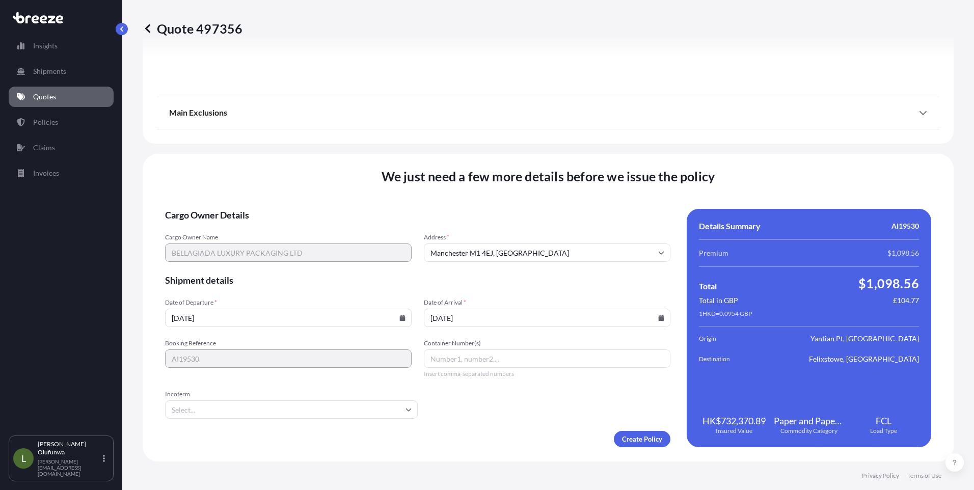
click at [457, 357] on input "Container Number(s)" at bounding box center [547, 359] width 247 height 18
click at [464, 355] on input "Container Number(s)" at bounding box center [547, 359] width 247 height 18
paste input "TCNU6163314"
click at [290, 417] on input "Incoterm" at bounding box center [291, 409] width 253 height 18
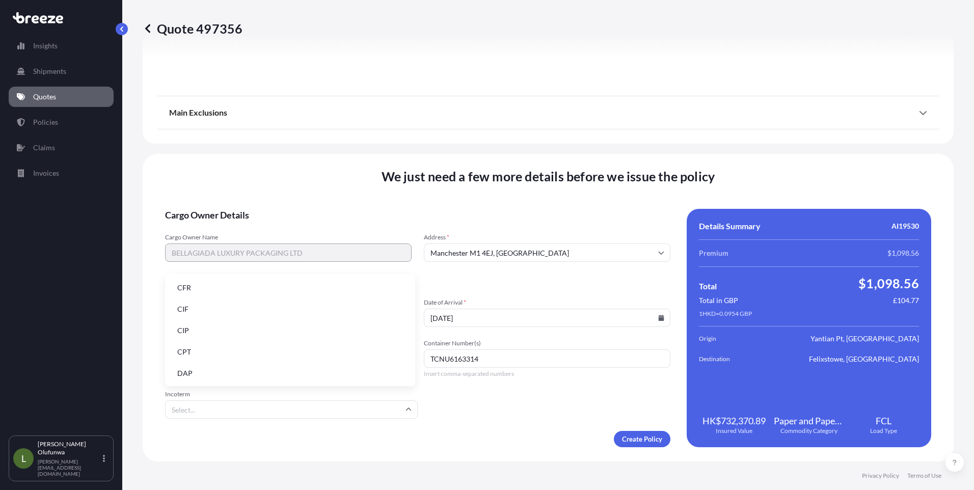
click at [190, 376] on li "DAP" at bounding box center [290, 373] width 242 height 19
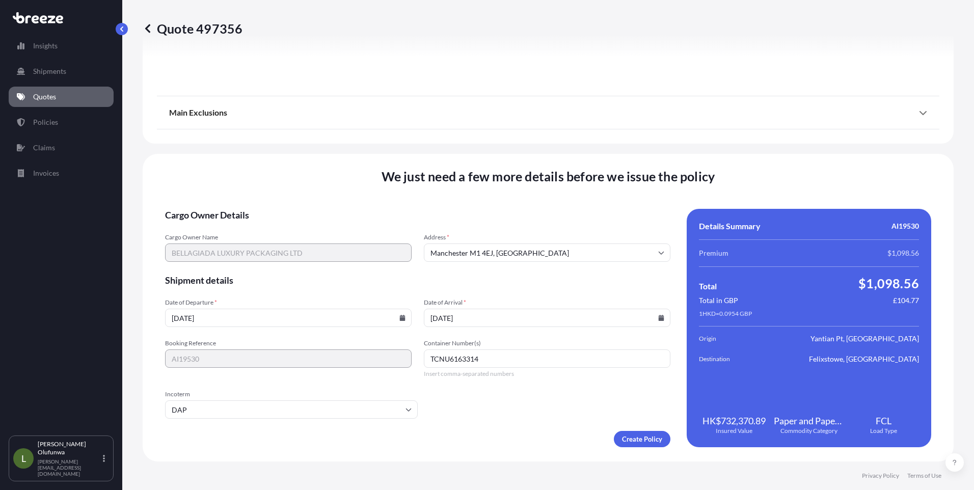
click at [523, 370] on div "Container Number(s) TCNU6163314 Insert comma-separated numbers" at bounding box center [547, 358] width 247 height 39
click at [521, 359] on input "TCNU6163314" at bounding box center [547, 359] width 247 height 18
paste input "OOCU8452060"
type input "TCNU6163314,OOCU8452060"
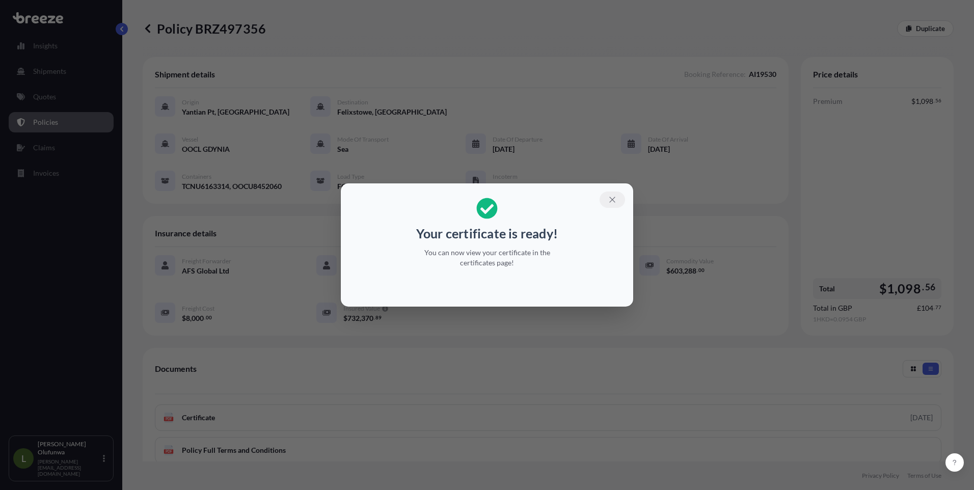
click at [614, 198] on icon "button" at bounding box center [612, 200] width 6 height 6
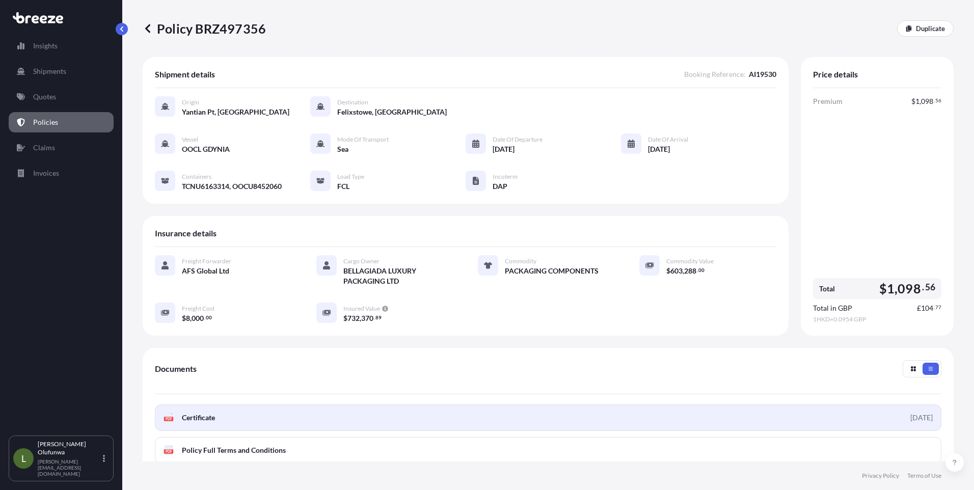
click at [233, 421] on link "PDF Certificate [DATE]" at bounding box center [548, 418] width 787 height 26
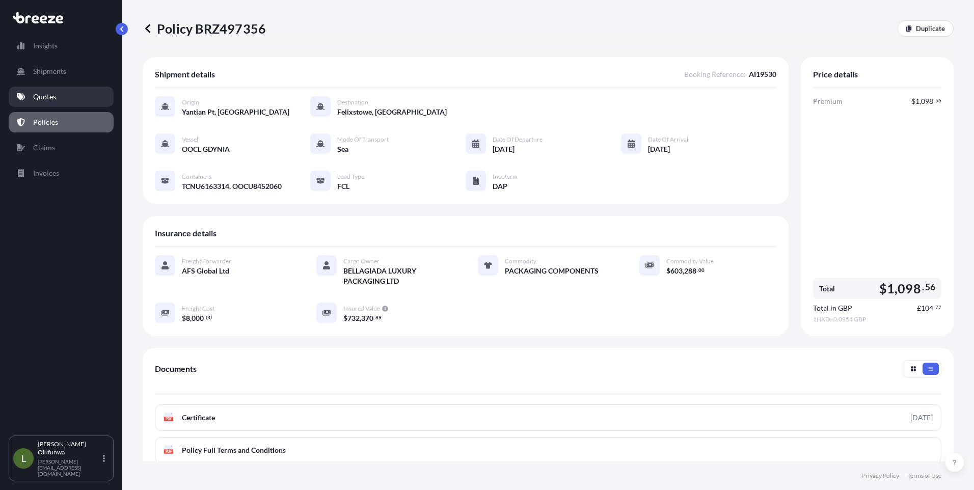
click at [52, 97] on p "Quotes" at bounding box center [44, 97] width 23 height 10
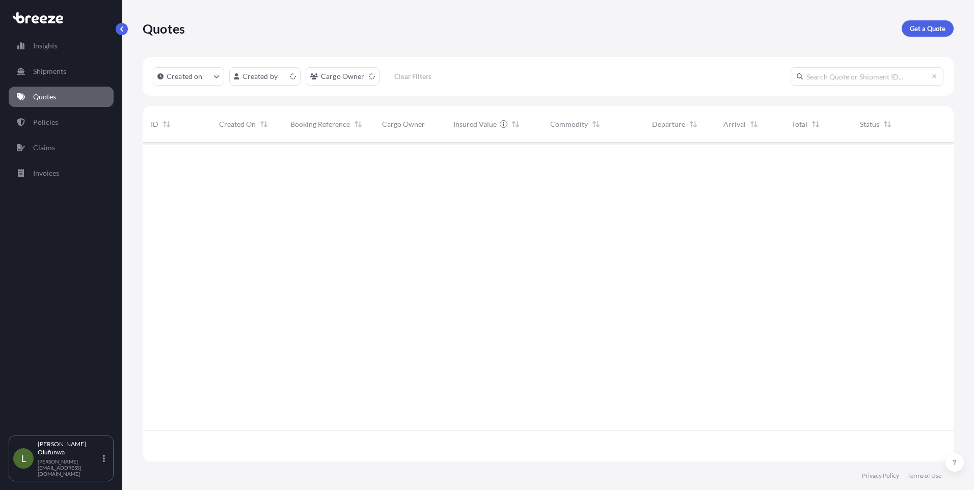
scroll to position [317, 804]
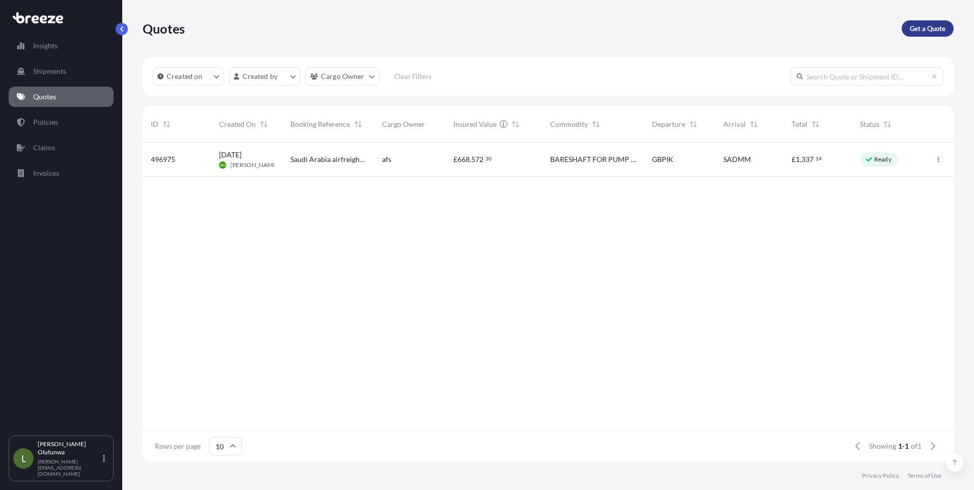
click at [926, 24] on p "Get a Quote" at bounding box center [928, 28] width 36 height 10
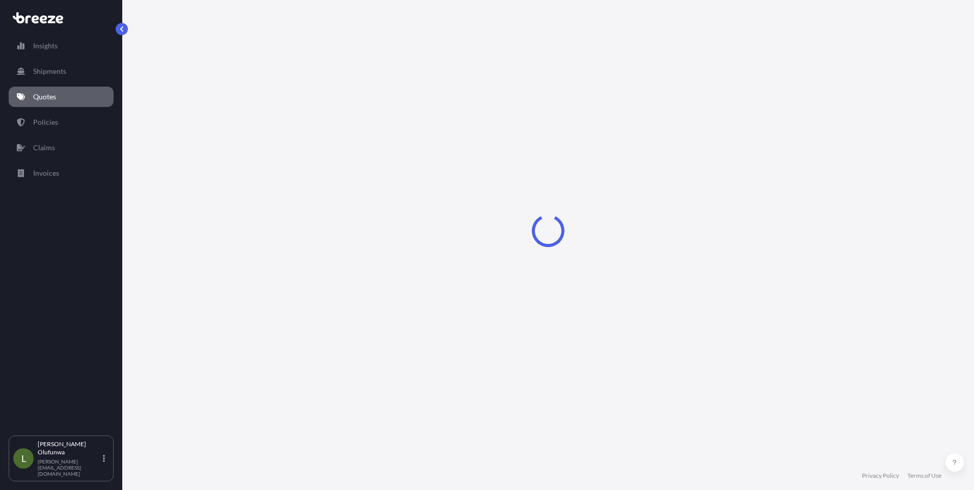
select select "Sea"
select select "1"
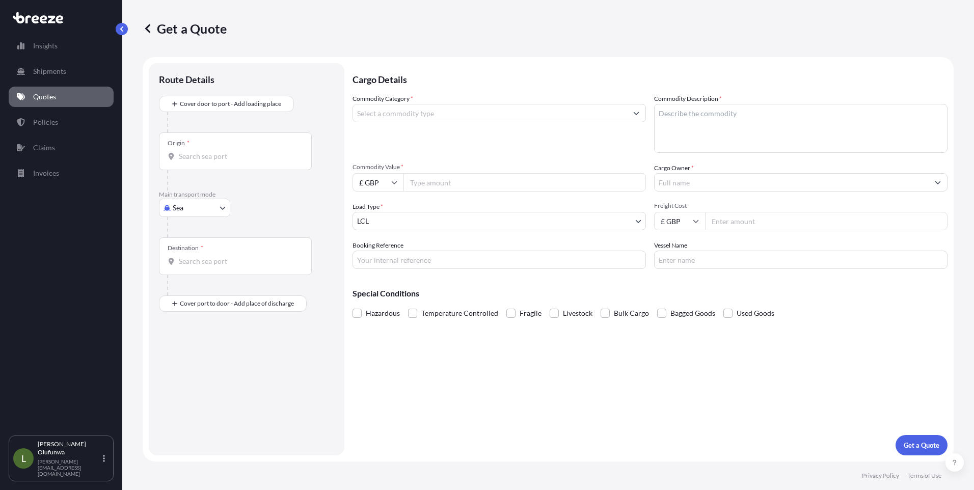
click at [220, 153] on input "Origin *" at bounding box center [239, 156] width 120 height 10
